Goal: Task Accomplishment & Management: Manage account settings

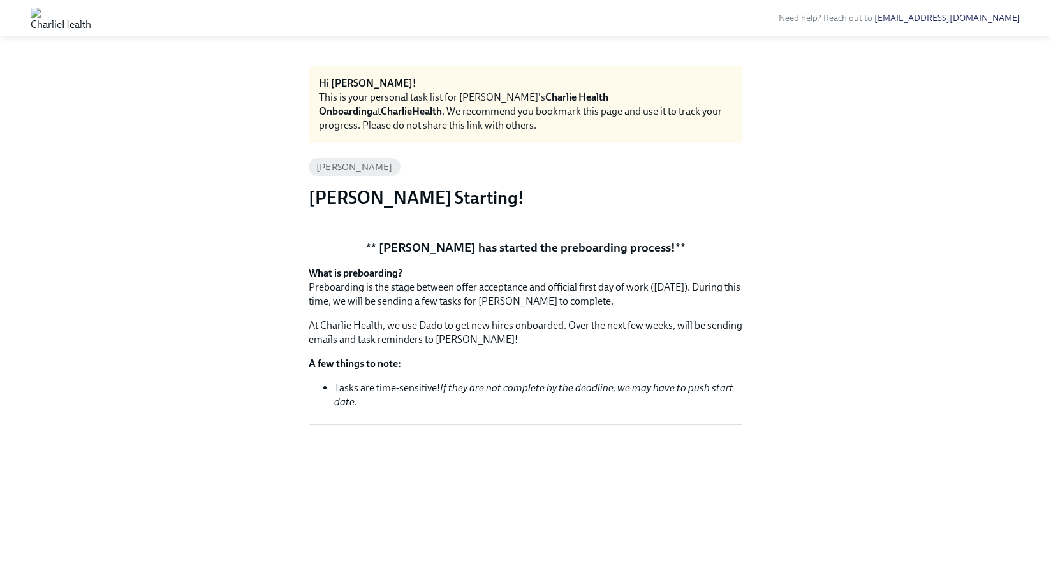
click at [91, 18] on img at bounding box center [61, 18] width 61 height 20
click at [91, 22] on img at bounding box center [61, 18] width 61 height 20
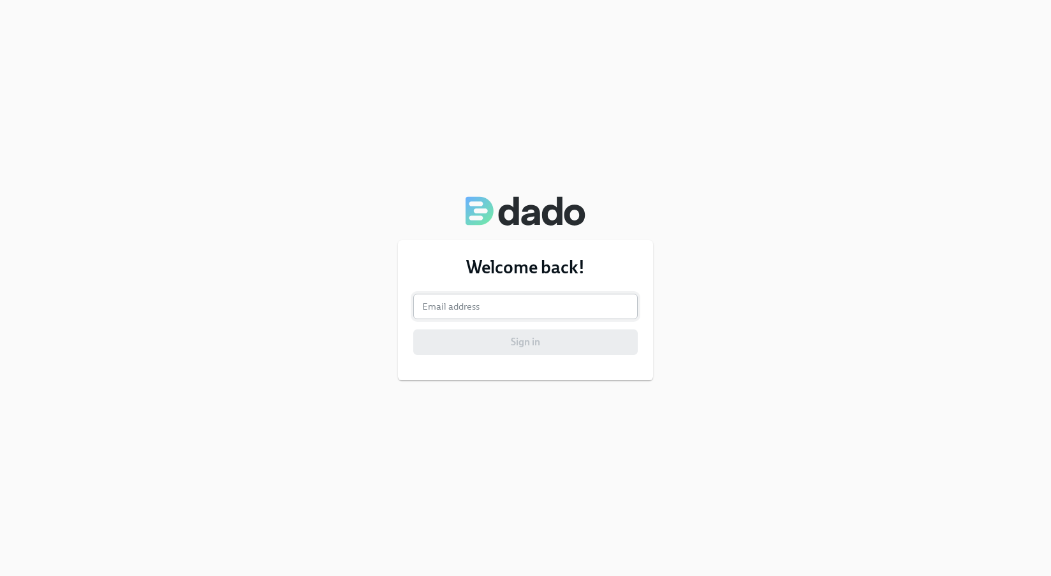
click at [469, 310] on input "email" at bounding box center [525, 306] width 224 height 25
type input "jason.maier@charliehealth.com"
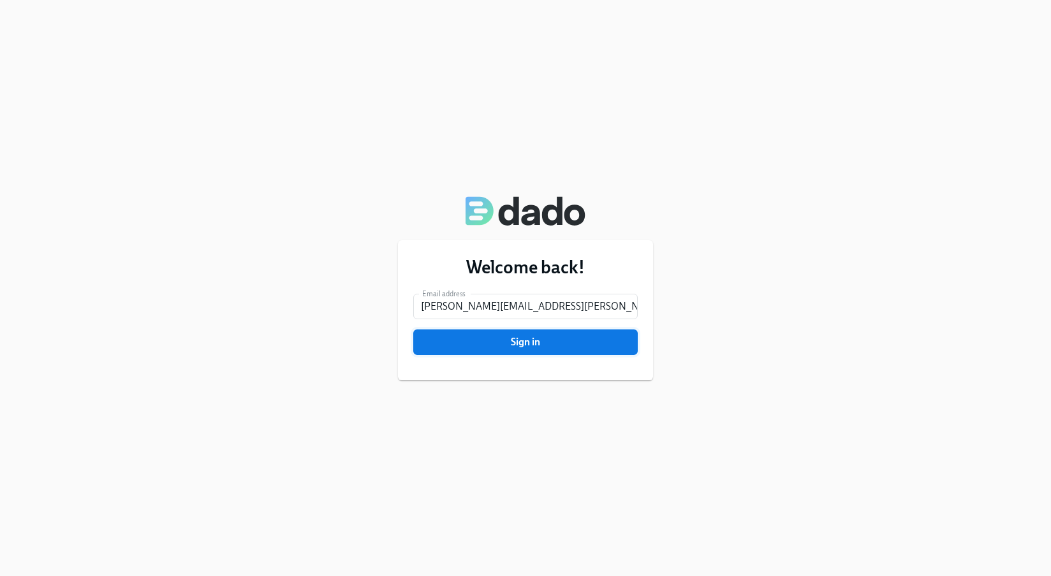
click at [500, 349] on span "Sign in" at bounding box center [525, 342] width 207 height 13
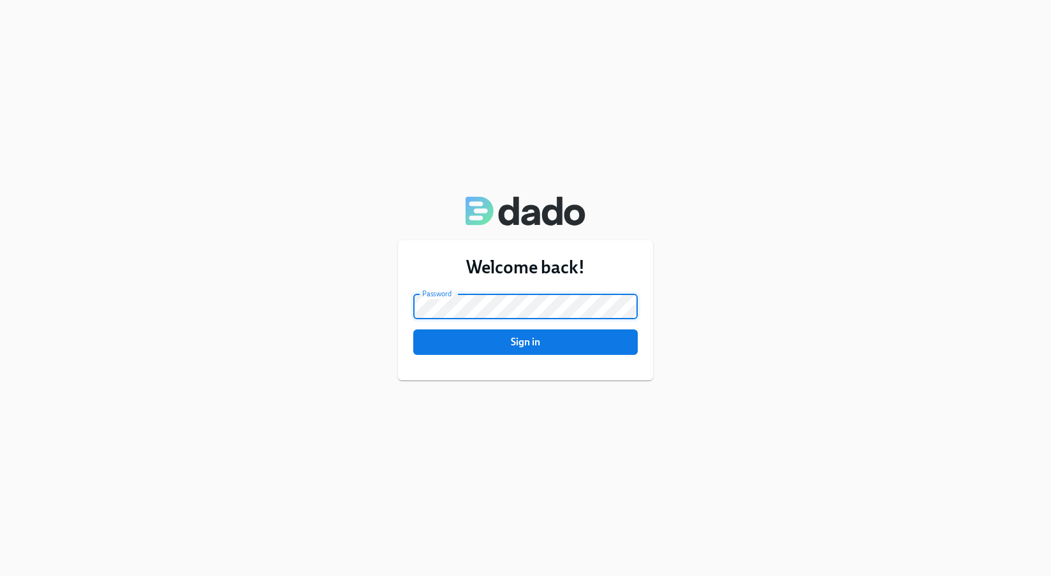
click at [413, 330] on button "Sign in" at bounding box center [525, 342] width 224 height 25
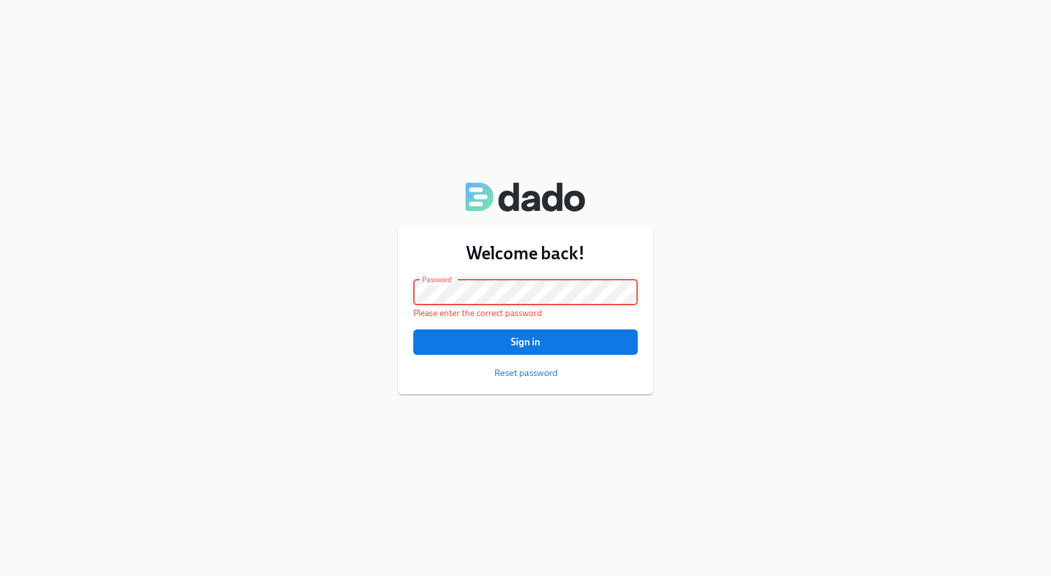
click at [362, 266] on div "Welcome back! Email address jason.maier@charliehealth.com Email address Passwor…" at bounding box center [525, 288] width 1051 height 576
click at [503, 376] on span "Reset password" at bounding box center [525, 373] width 63 height 13
